Goal: Check status: Check status

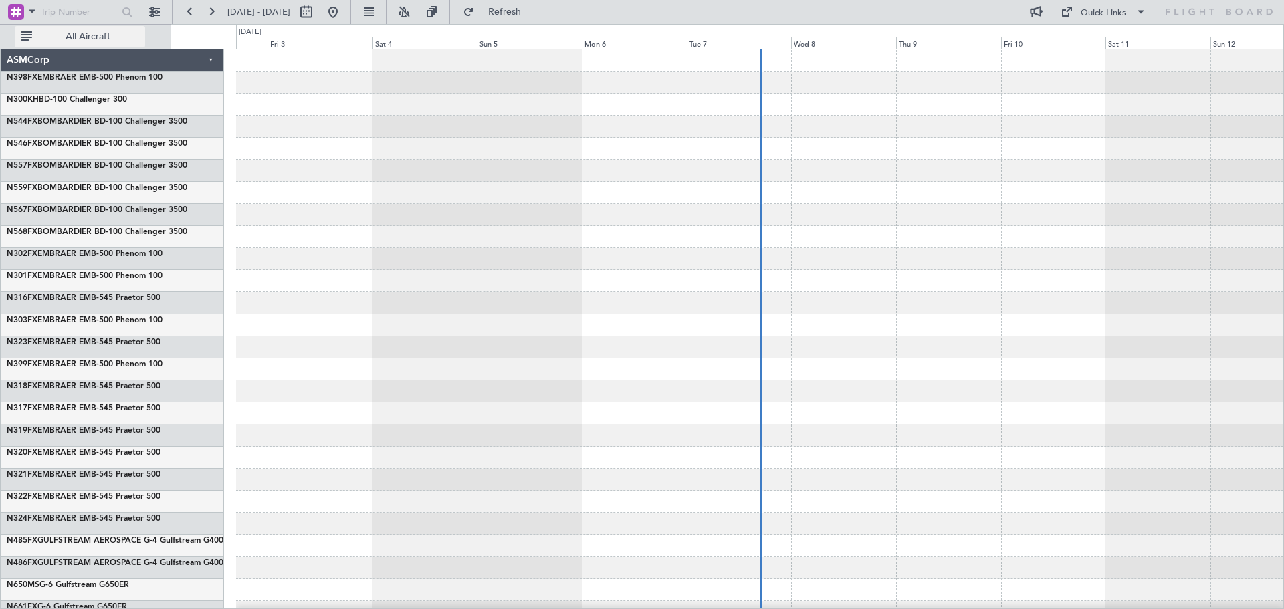
click at [15, 41] on button "All Aircraft" at bounding box center [80, 36] width 130 height 21
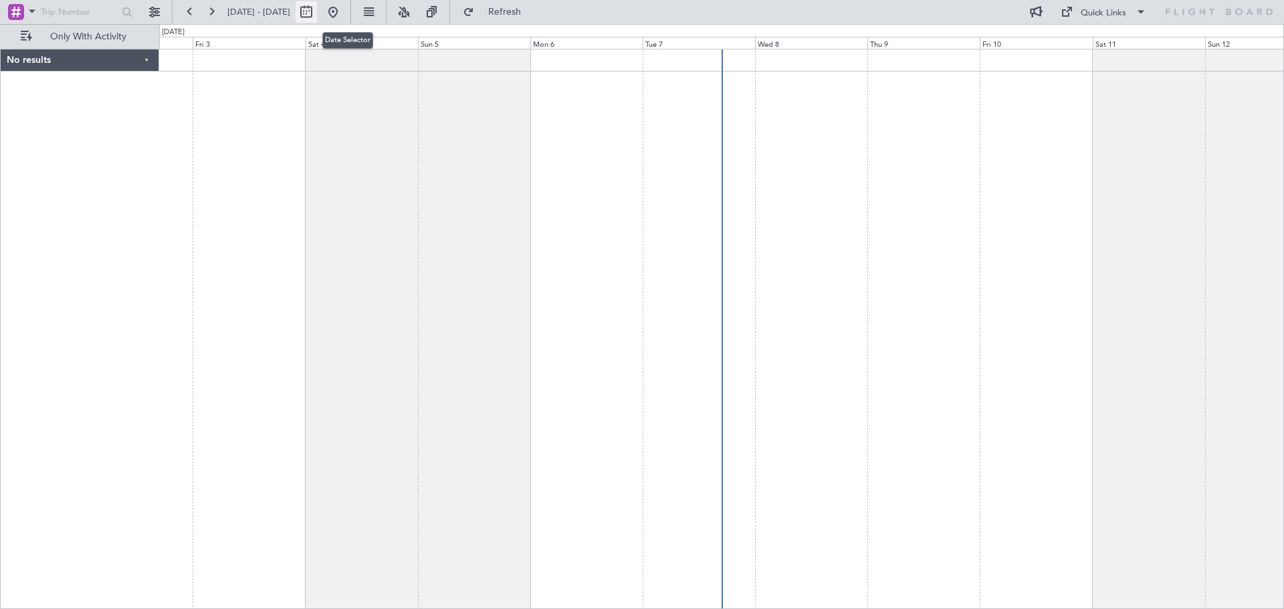
click at [317, 10] on button at bounding box center [306, 11] width 21 height 21
select select "10"
select select "2025"
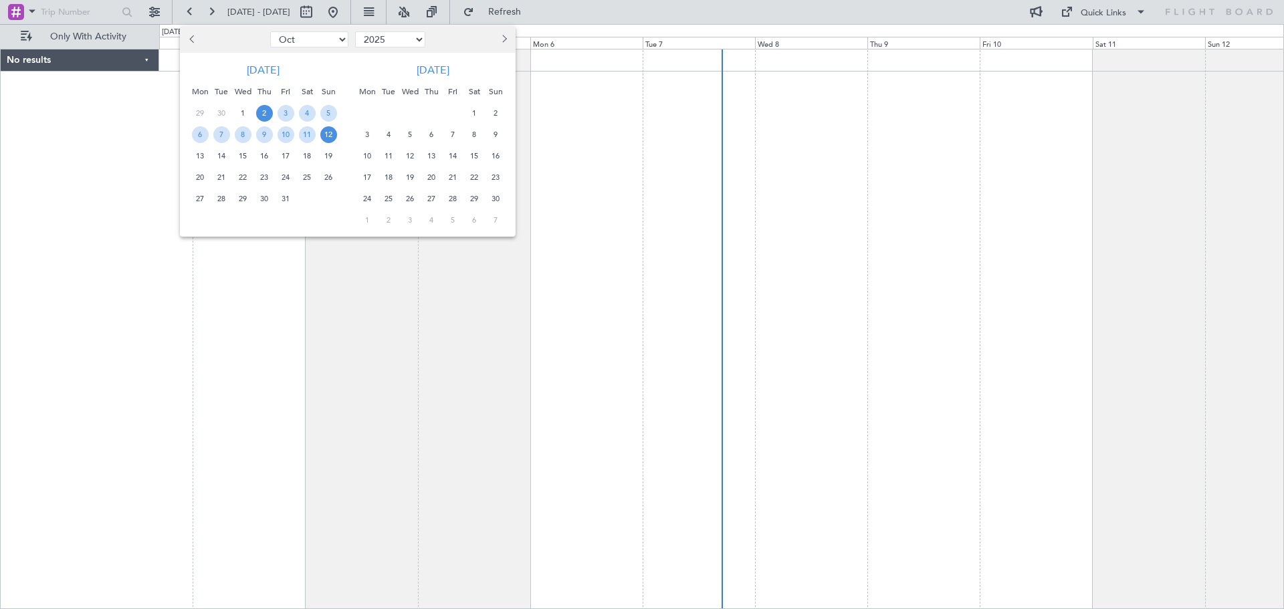
click at [282, 201] on span "31" at bounding box center [286, 199] width 17 height 17
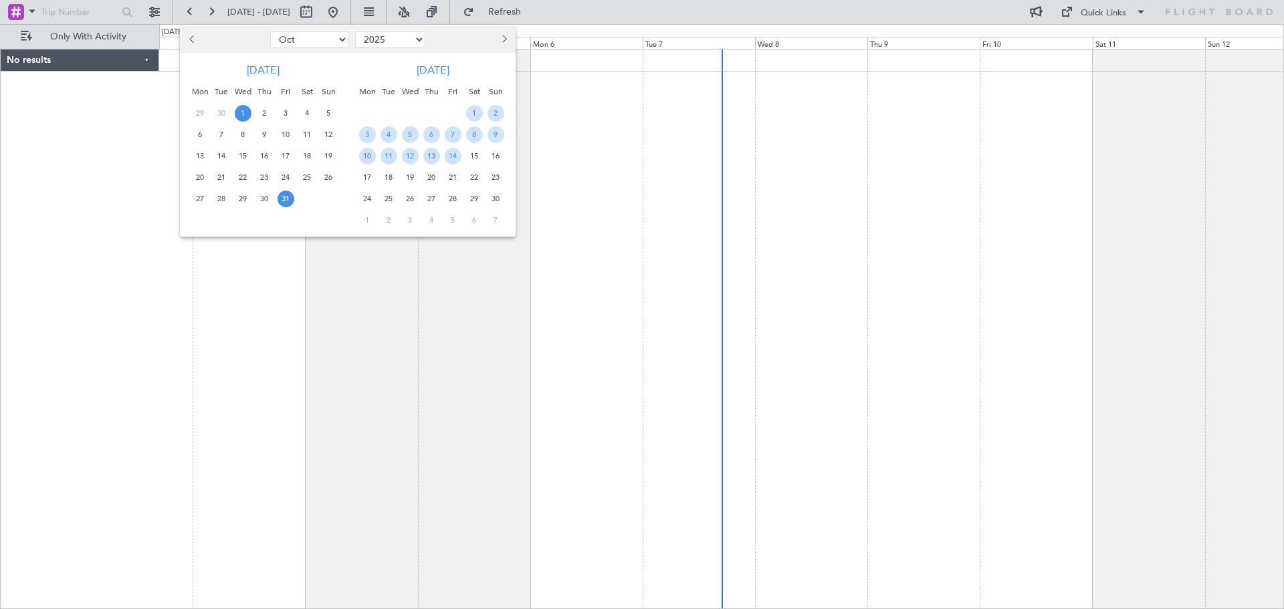
click at [240, 112] on span "1" at bounding box center [243, 113] width 17 height 17
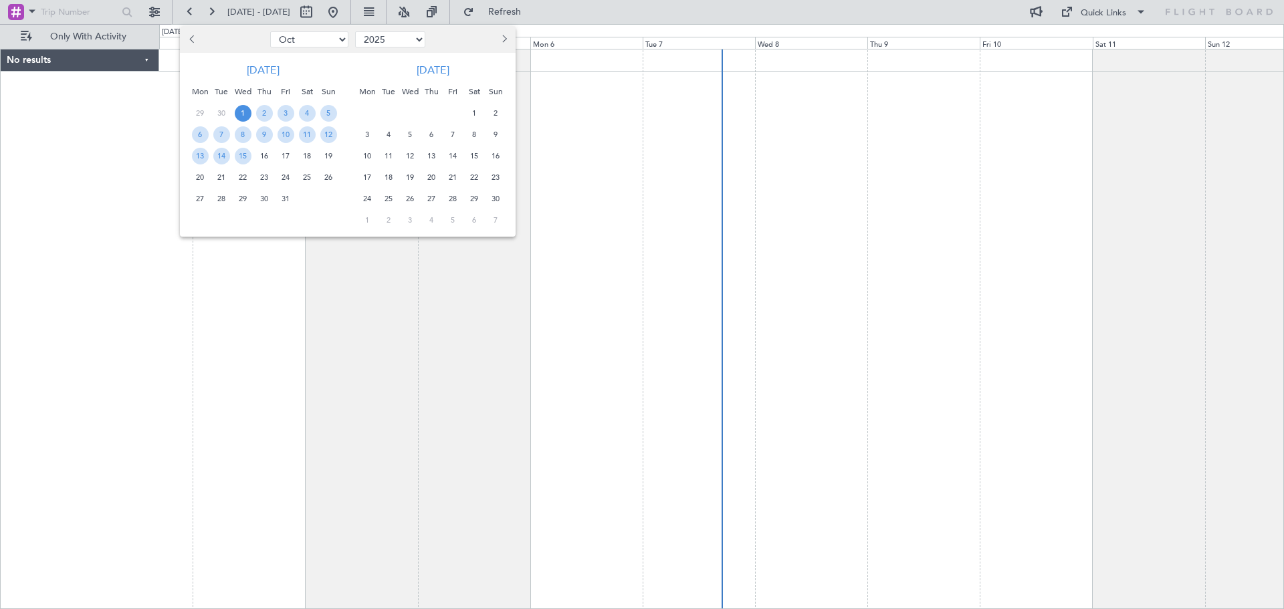
click at [280, 198] on span "31" at bounding box center [286, 199] width 17 height 17
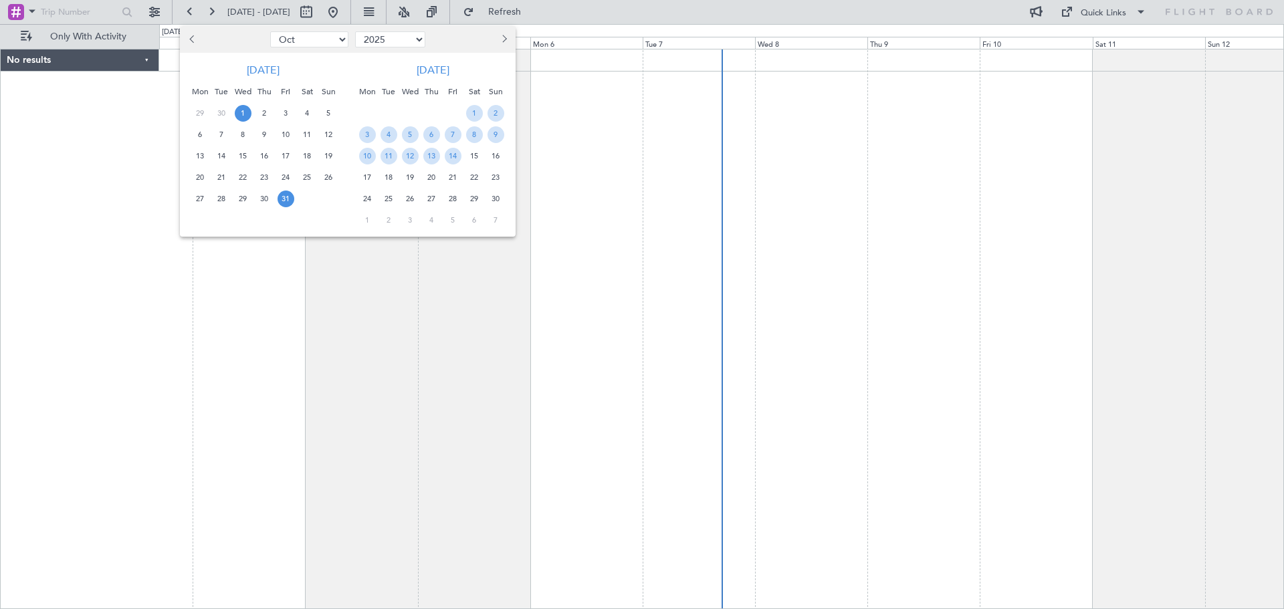
click at [244, 110] on span "1" at bounding box center [243, 113] width 17 height 17
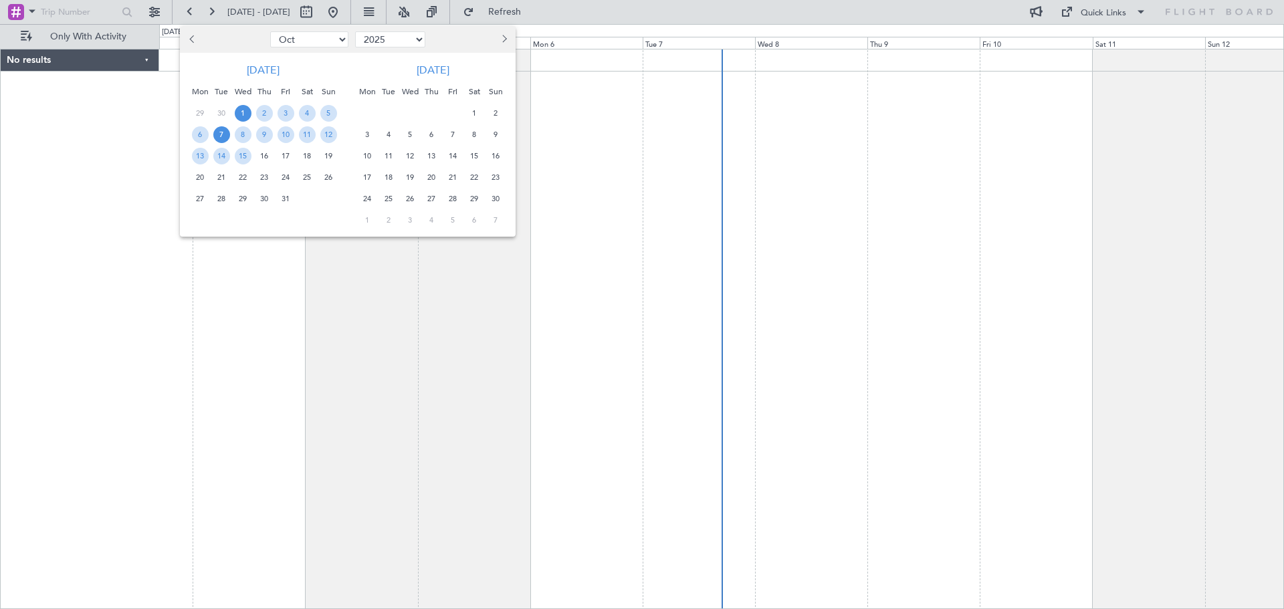
click at [223, 136] on span "7" at bounding box center [221, 134] width 17 height 17
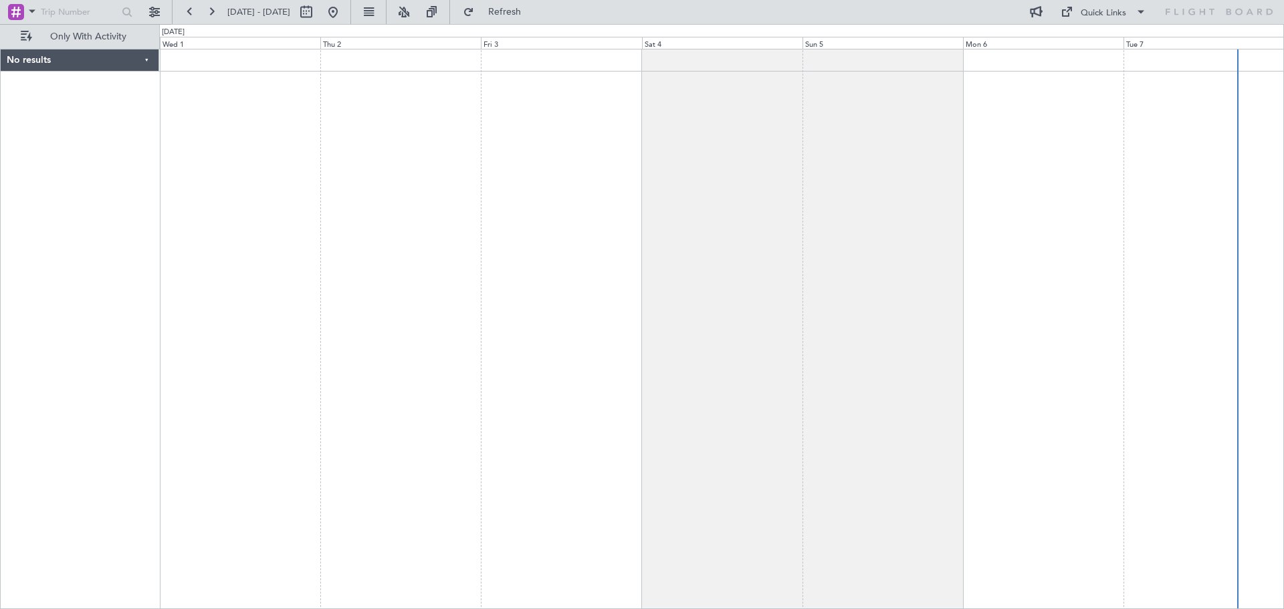
click at [256, 9] on span "[DATE] - [DATE]" at bounding box center [258, 12] width 63 height 12
click at [240, 12] on span "[DATE] - [DATE]" at bounding box center [258, 12] width 63 height 12
click at [317, 11] on button at bounding box center [306, 11] width 21 height 21
select select "10"
select select "2025"
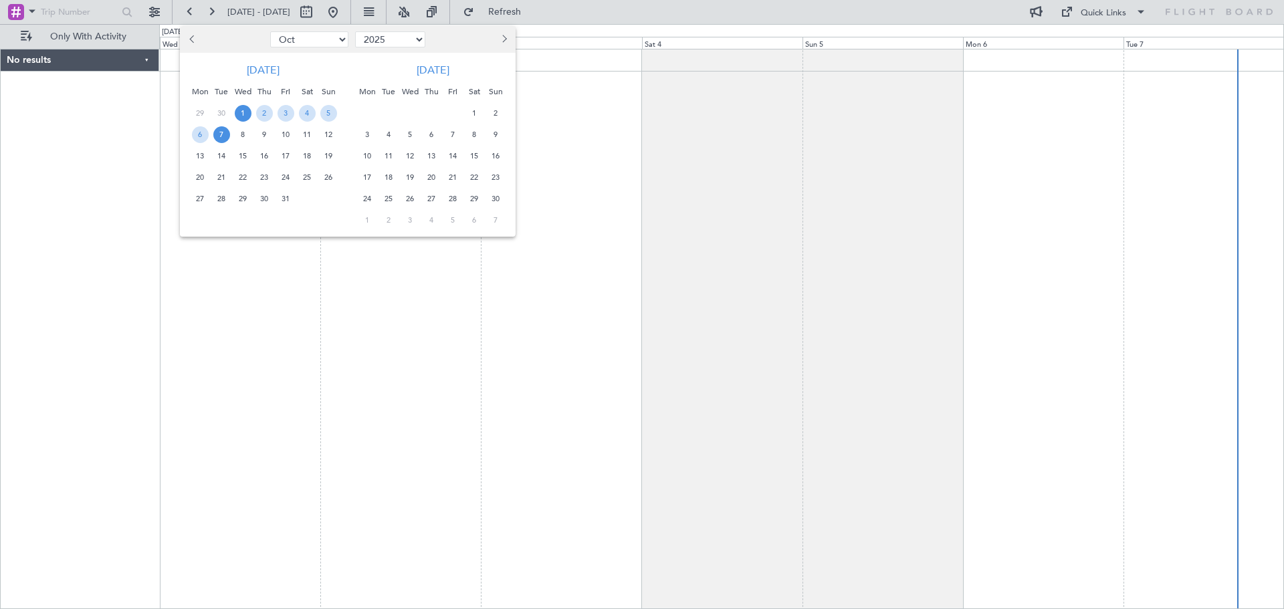
click at [242, 115] on span "1" at bounding box center [243, 113] width 17 height 17
click at [244, 33] on div at bounding box center [223, 39] width 87 height 21
click at [253, 20] on div at bounding box center [642, 304] width 1284 height 609
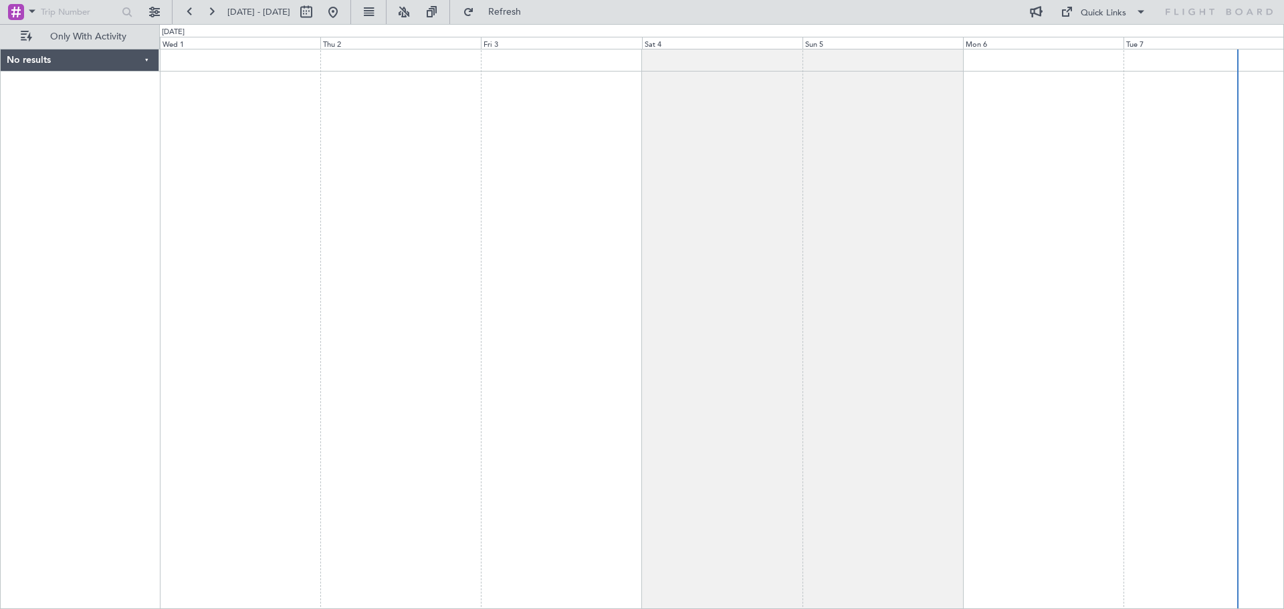
click at [258, 10] on span "[DATE] - [DATE]" at bounding box center [258, 12] width 63 height 12
click at [317, 12] on button at bounding box center [306, 11] width 21 height 21
select select "10"
select select "2025"
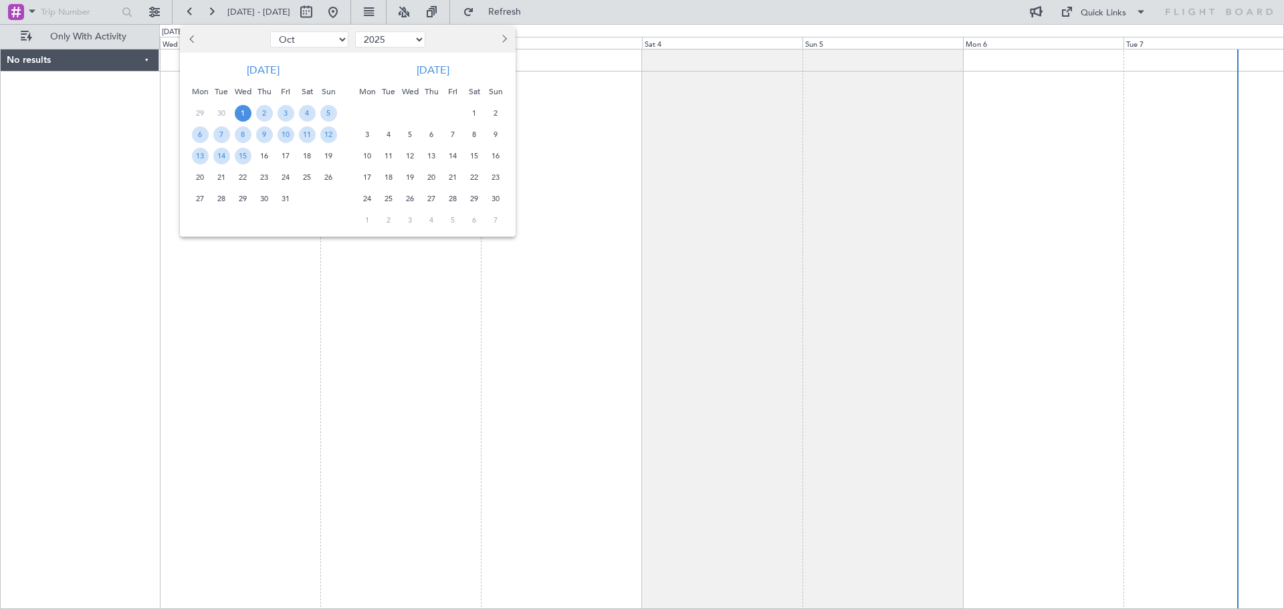
click at [381, 4] on div at bounding box center [642, 304] width 1284 height 609
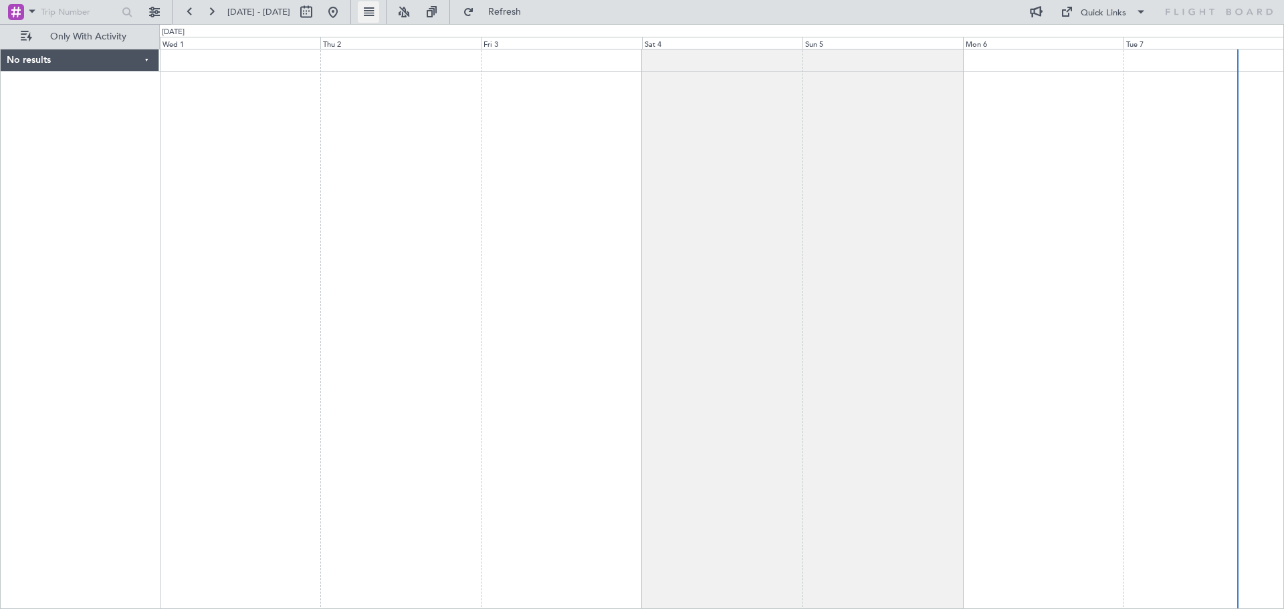
click at [379, 3] on button at bounding box center [368, 11] width 21 height 21
